Goal: Task Accomplishment & Management: Complete application form

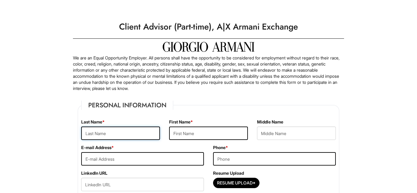
click at [149, 134] on input "text" at bounding box center [120, 133] width 79 height 13
type input "[PERSON_NAME]"
type input "[EMAIL_ADDRESS][DOMAIN_NAME]"
type input "2123901624"
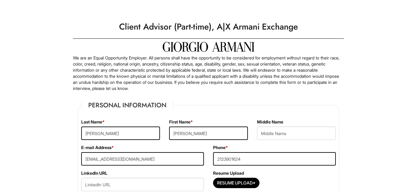
type input "[STREET_ADDRESS]"
type input "[GEOGRAPHIC_DATA]"
select select "NY"
type input "11212"
select select "[GEOGRAPHIC_DATA]"
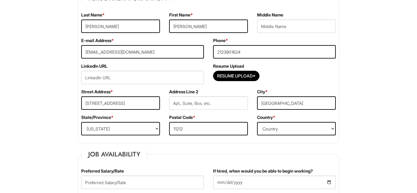
scroll to position [110, 0]
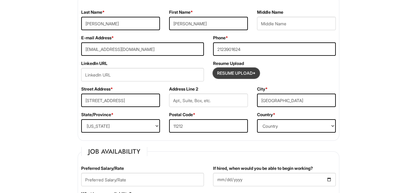
click at [229, 73] on input "Resume Upload*" at bounding box center [237, 73] width 46 height 10
type input "C:\fakepath\KG fashion resume 2025.pdf"
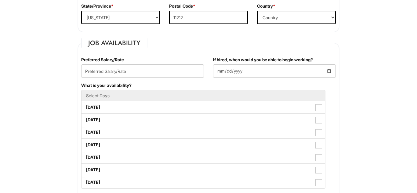
scroll to position [220, 0]
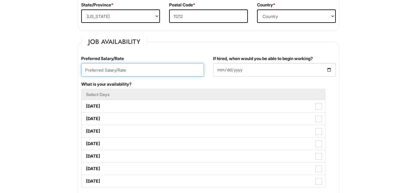
click at [102, 70] on input "text" at bounding box center [142, 69] width 123 height 13
type input "22"
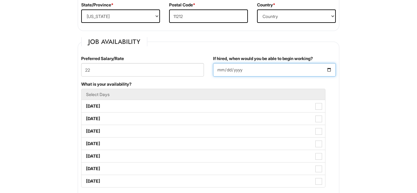
click at [329, 70] on input "If hired, when would you be able to begin working?" at bounding box center [274, 69] width 123 height 13
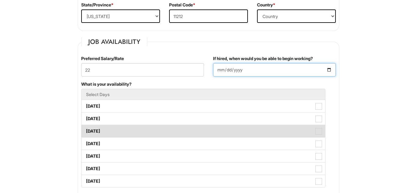
type input "[DATE]"
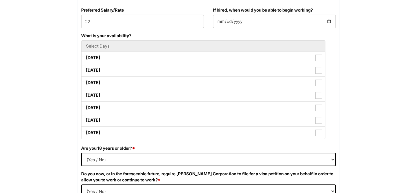
scroll to position [269, 0]
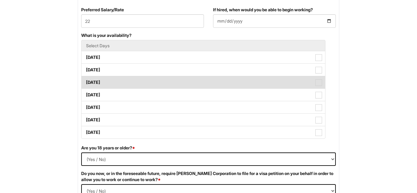
click at [319, 83] on span at bounding box center [319, 82] width 7 height 7
click at [86, 82] on Available_Wednesday "[DATE]" at bounding box center [84, 80] width 4 height 4
checkbox Available_Wednesday "true"
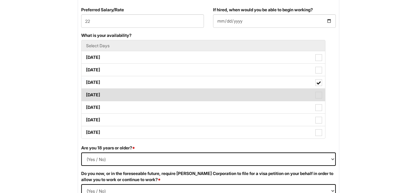
click at [319, 97] on span at bounding box center [319, 95] width 7 height 7
click at [86, 94] on Available_Thursday "[DATE]" at bounding box center [84, 92] width 4 height 4
checkbox Available_Thursday "true"
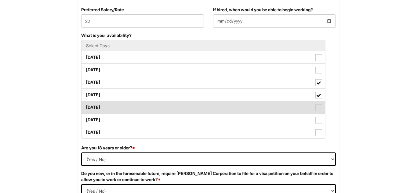
click at [320, 108] on span at bounding box center [319, 108] width 7 height 7
click at [86, 107] on Available_Friday "[DATE]" at bounding box center [84, 105] width 4 height 4
checkbox Available_Friday "true"
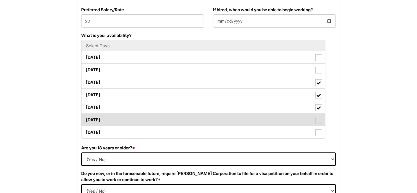
click at [319, 120] on span at bounding box center [319, 120] width 7 height 7
click at [86, 119] on Available_Saturday "[DATE]" at bounding box center [84, 117] width 4 height 4
checkbox Available_Saturday "true"
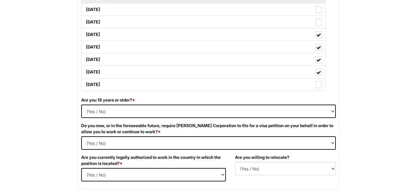
scroll to position [330, 0]
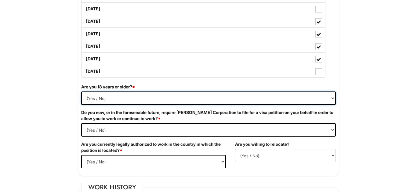
click at [334, 99] on select "(Yes / No) Yes No" at bounding box center [208, 98] width 255 height 13
select select "Yes"
click at [81, 92] on select "(Yes / No) Yes No" at bounding box center [208, 98] width 255 height 13
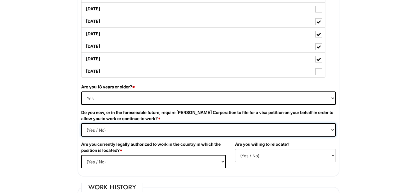
click at [332, 131] on Required "(Yes / No) Yes No" at bounding box center [208, 129] width 255 height 13
select Required "No"
click at [81, 123] on Required "(Yes / No) Yes No" at bounding box center [208, 129] width 255 height 13
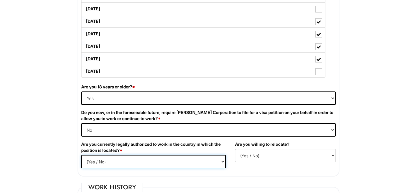
click at [222, 161] on select "(Yes / No) Yes No" at bounding box center [153, 161] width 145 height 13
select select "Yes"
click at [81, 155] on select "(Yes / No) Yes No" at bounding box center [153, 161] width 145 height 13
click at [333, 156] on select "(Yes / No) No Yes" at bounding box center [285, 155] width 101 height 13
select select "Y"
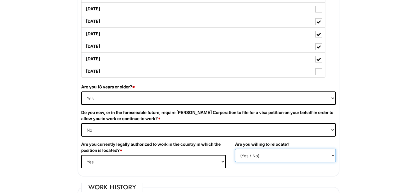
click at [235, 149] on select "(Yes / No) No Yes" at bounding box center [285, 155] width 101 height 13
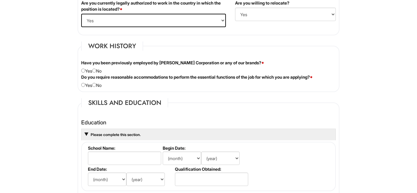
scroll to position [477, 0]
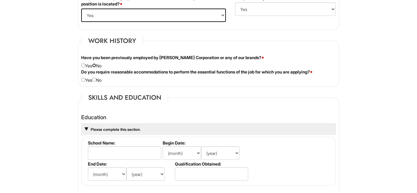
click at [96, 65] on input "radio" at bounding box center [94, 66] width 4 height 4
radio input "true"
click at [84, 81] on input "radio" at bounding box center [83, 80] width 4 height 4
radio input "true"
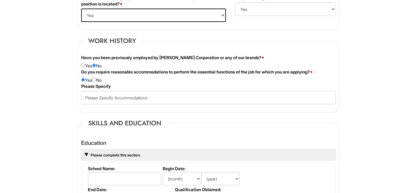
click at [379, 105] on html "Please Complete This Form 1 2 3 Client Advisor (Part-time), A|X Armani Exchange…" at bounding box center [208, 132] width 417 height 1219
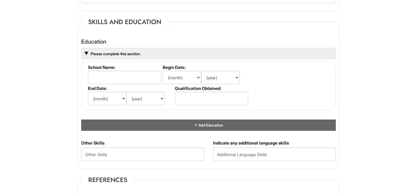
scroll to position [587, 0]
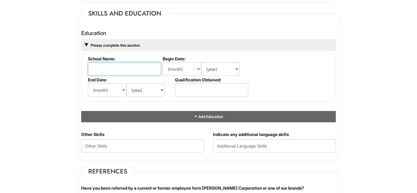
click at [140, 66] on input "text" at bounding box center [124, 68] width 73 height 13
type input "canarise"
type input "[GEOGRAPHIC_DATA]"
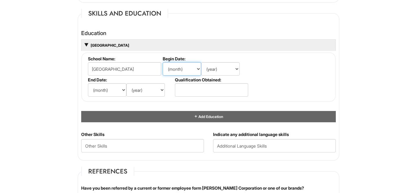
click at [199, 70] on select "(month) Jan Feb Mar Apr May Jun [DATE] Aug Sep Oct Nov Dec" at bounding box center [182, 68] width 39 height 13
select select "9"
click at [163, 62] on select "(month) Jan Feb Mar Apr May Jun [DATE] Aug Sep Oct Nov Dec" at bounding box center [182, 68] width 39 height 13
click at [237, 68] on select "(year) 2029 2028 2027 2026 2025 2024 2023 2022 2021 2020 2019 2018 2017 2016 20…" at bounding box center [220, 68] width 39 height 13
select select "1999"
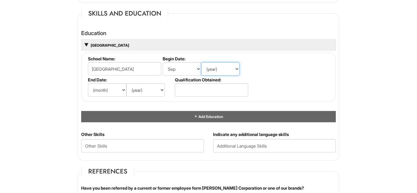
click at [201, 62] on select "(year) 2029 2028 2027 2026 2025 2024 2023 2022 2021 2020 2019 2018 2017 2016 20…" at bounding box center [220, 68] width 39 height 13
click at [122, 90] on select "(month) Jan Feb Mar Apr May Jun [DATE] Aug Sep Oct Nov Dec" at bounding box center [107, 89] width 39 height 13
select select "6"
click at [88, 83] on select "(month) Jan Feb Mar Apr May Jun [DATE] Aug Sep Oct Nov Dec" at bounding box center [107, 89] width 39 height 13
click at [162, 91] on select "(year) 2029 2028 2027 2026 2025 2024 2023 2022 2021 2020 2019 2018 2017 2016 20…" at bounding box center [146, 89] width 39 height 13
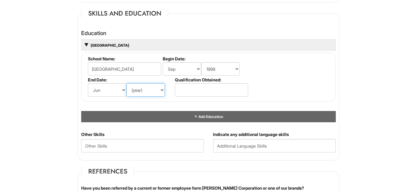
select select "2002"
click at [127, 83] on select "(year) 2029 2028 2027 2026 2025 2024 2023 2022 2021 2020 2019 2018 2017 2016 20…" at bounding box center [146, 89] width 39 height 13
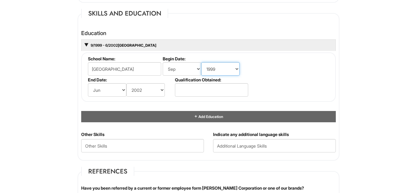
click at [238, 69] on select "(year) 2029 2028 2027 2026 2025 2024 2023 2022 2021 2020 2019 2018 2017 2016 20…" at bounding box center [220, 68] width 39 height 13
click at [201, 62] on select "(year) 2029 2028 2027 2026 2025 2024 2023 2022 2021 2020 2019 2018 2017 2016 20…" at bounding box center [220, 68] width 39 height 13
click at [238, 69] on select "(year) 2029 2028 2027 2026 2025 2024 2023 2022 2021 2020 2019 2018 2017 2016 20…" at bounding box center [220, 68] width 39 height 13
select select "1998"
click at [201, 62] on select "(year) 2029 2028 2027 2026 2025 2024 2023 2022 2021 2020 2019 2018 2017 2016 20…" at bounding box center [220, 68] width 39 height 13
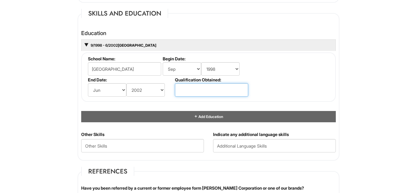
click at [213, 89] on input "text" at bounding box center [211, 89] width 73 height 13
type input "Acadamics"
click at [354, 115] on html "Please Complete This Form 1 2 3 Client Advisor (Part-time), A|X Armani Exchange…" at bounding box center [208, 22] width 417 height 1219
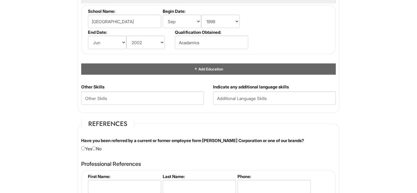
scroll to position [648, 0]
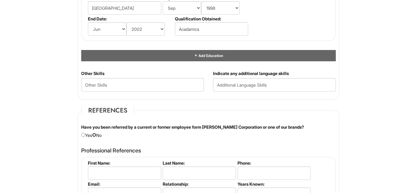
click at [96, 135] on input "radio" at bounding box center [94, 135] width 4 height 4
radio input "true"
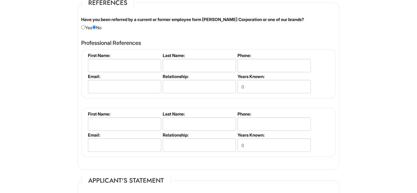
scroll to position [758, 0]
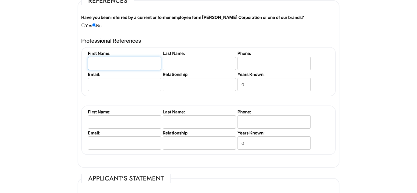
click at [143, 67] on input "text" at bounding box center [124, 63] width 73 height 13
type input "[PERSON_NAME]"
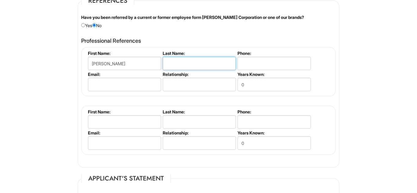
type input "[PERSON_NAME]"
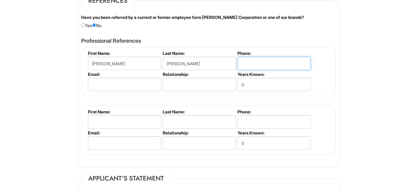
type input "2123901624"
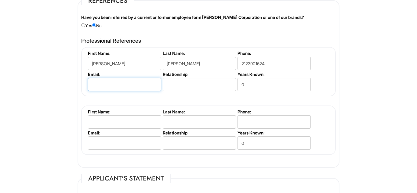
type input "[EMAIL_ADDRESS][DOMAIN_NAME]"
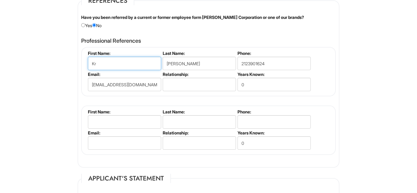
type input "K"
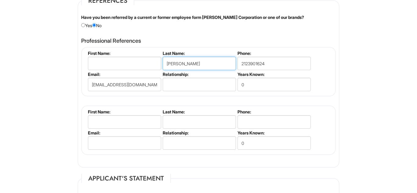
click at [188, 62] on input "[PERSON_NAME]" at bounding box center [199, 63] width 73 height 13
type input "G"
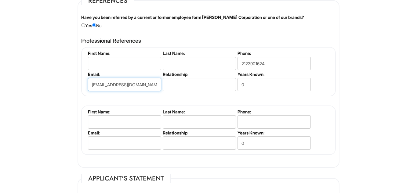
click at [143, 83] on input "[EMAIL_ADDRESS][DOMAIN_NAME]" at bounding box center [124, 84] width 73 height 13
type input "k"
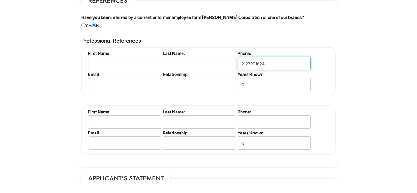
click at [272, 63] on input "2123901624" at bounding box center [274, 63] width 73 height 13
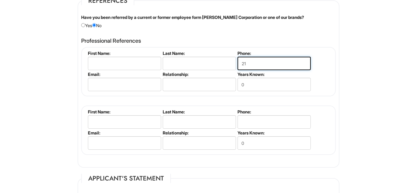
type input "2"
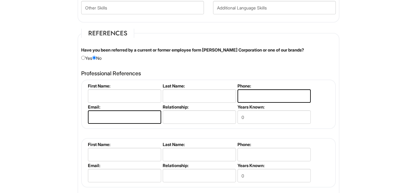
scroll to position [684, 0]
